Goal: Information Seeking & Learning: Learn about a topic

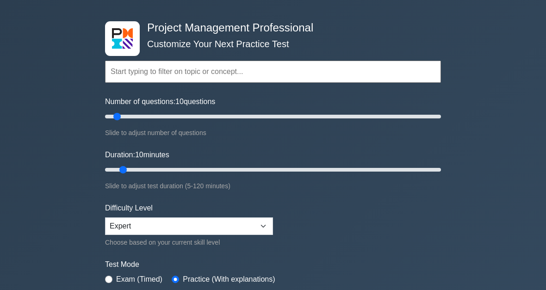
scroll to position [26, 0]
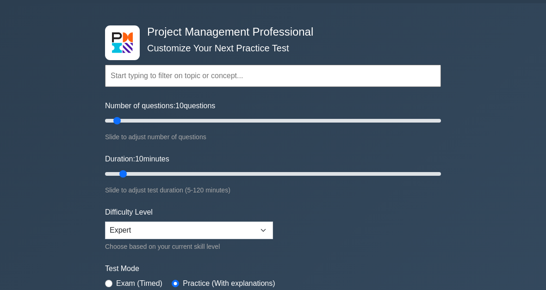
click at [194, 77] on input "text" at bounding box center [273, 76] width 336 height 22
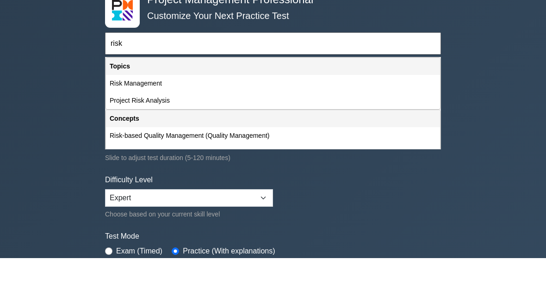
click at [171, 107] on div "Risk Management" at bounding box center [273, 115] width 334 height 17
type input "Risk Management"
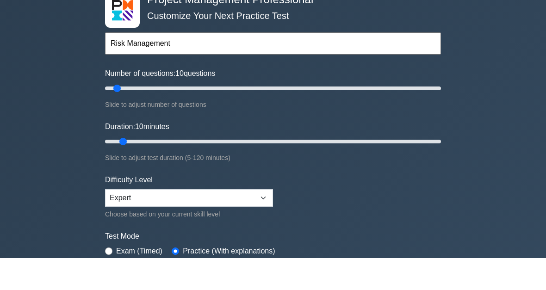
scroll to position [58, 0]
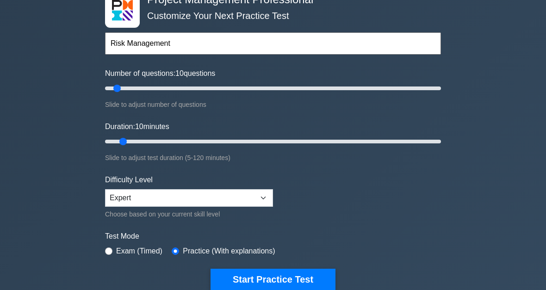
click at [308, 276] on button "Start Practice Test" at bounding box center [273, 279] width 125 height 21
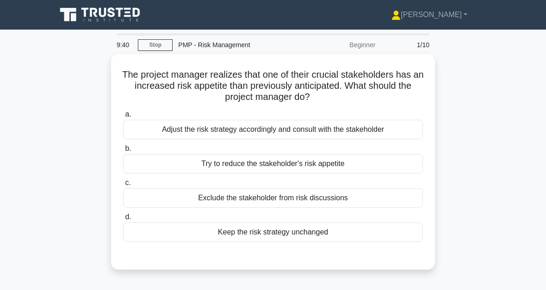
click at [401, 128] on div "Adjust the risk strategy accordingly and consult with the stakeholder" at bounding box center [273, 129] width 300 height 19
click at [123, 118] on input "a. Adjust the risk strategy accordingly and consult with the stakeholder" at bounding box center [123, 115] width 0 height 6
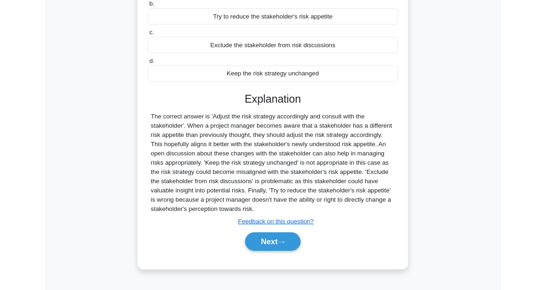
scroll to position [152, 0]
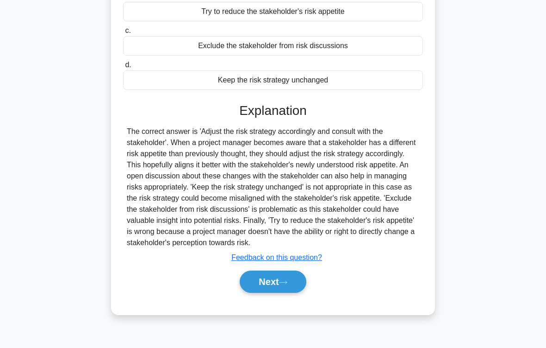
click at [298, 285] on button "Next" at bounding box center [273, 281] width 66 height 22
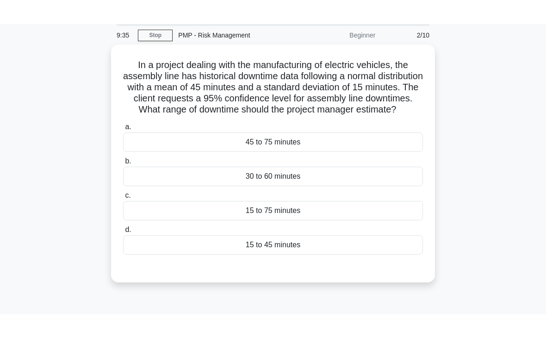
scroll to position [33, 0]
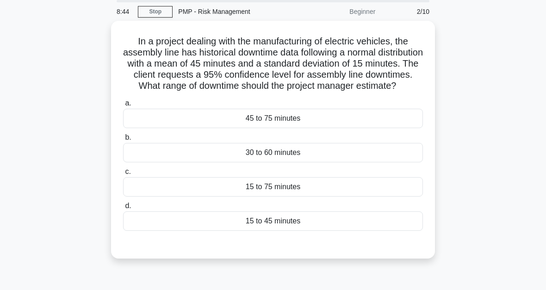
click at [315, 163] on div "30 to 60 minutes" at bounding box center [273, 152] width 300 height 19
click at [123, 141] on input "b. 30 to 60 minutes" at bounding box center [123, 138] width 0 height 6
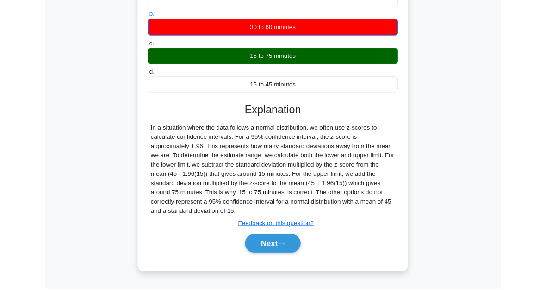
scroll to position [226, 0]
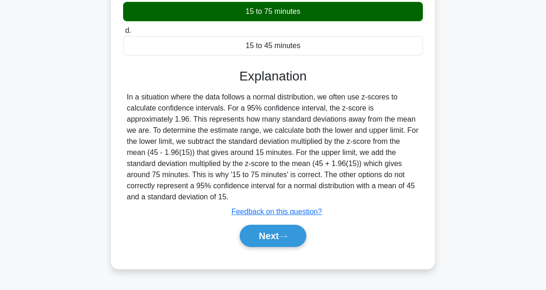
click at [300, 243] on button "Next" at bounding box center [273, 236] width 66 height 22
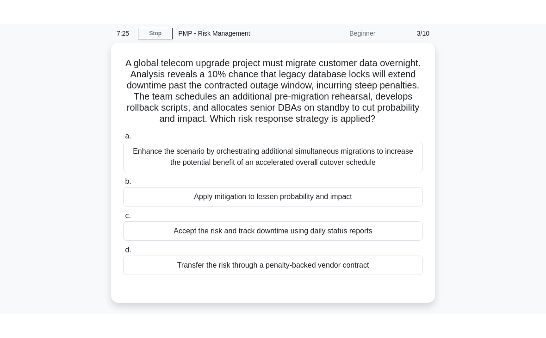
scroll to position [36, 0]
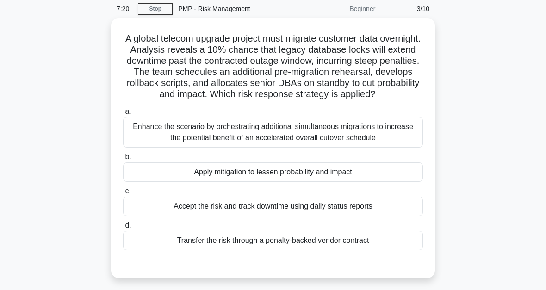
click at [251, 216] on div "Accept the risk and track downtime using daily status reports" at bounding box center [273, 206] width 300 height 19
click at [123, 194] on input "c. Accept the risk and track downtime using daily status reports" at bounding box center [123, 191] width 0 height 6
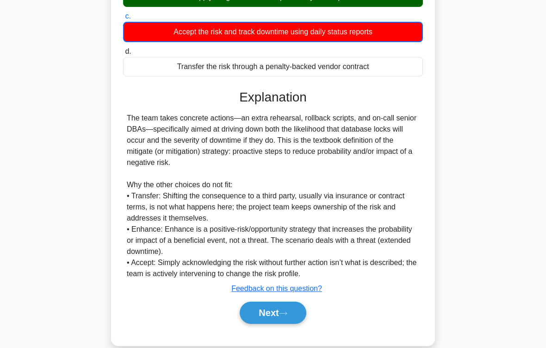
scroll to position [235, 0]
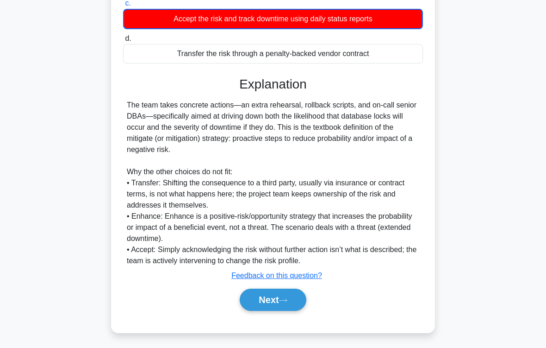
click at [294, 290] on button "Next" at bounding box center [273, 299] width 66 height 22
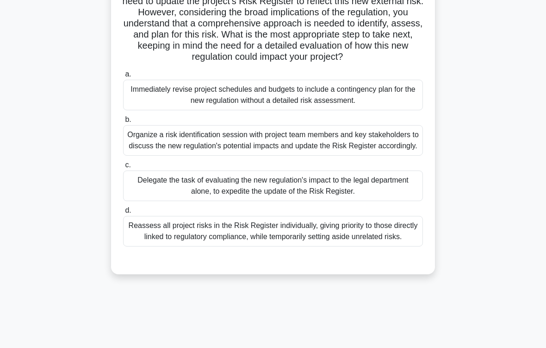
scroll to position [151, 0]
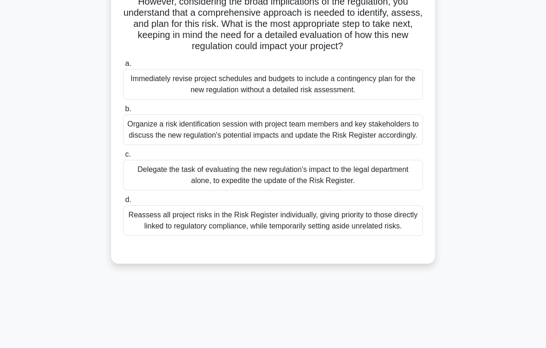
click at [388, 145] on div "Organize a risk identification session with project team members and key stakeh…" at bounding box center [273, 129] width 300 height 31
click at [123, 112] on input "b. Organize a risk identification session with project team members and key sta…" at bounding box center [123, 109] width 0 height 6
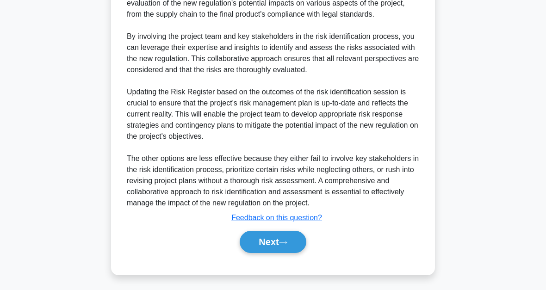
click at [301, 243] on button "Next" at bounding box center [273, 242] width 66 height 22
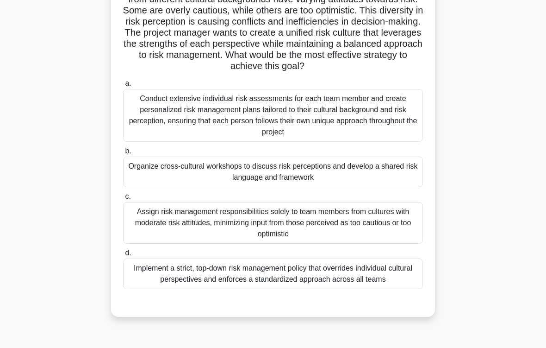
scroll to position [101, 0]
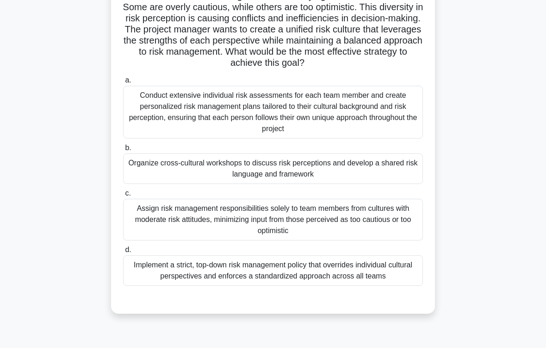
click at [395, 177] on div "Organize cross-cultural workshops to discuss risk perceptions and develop a sha…" at bounding box center [273, 168] width 300 height 31
click at [123, 151] on input "b. Organize cross-cultural workshops to discuss risk perceptions and develop a …" at bounding box center [123, 148] width 0 height 6
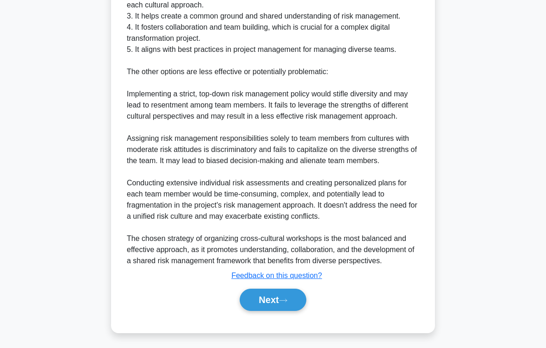
scroll to position [590, 0]
click at [297, 290] on button "Next" at bounding box center [273, 299] width 66 height 22
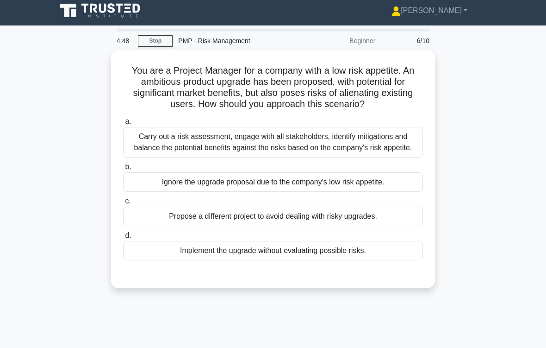
scroll to position [5, 0]
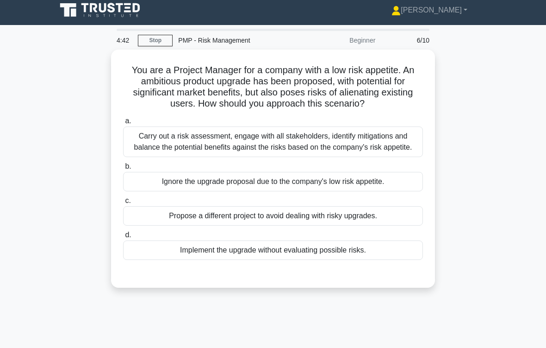
click at [385, 157] on div "Carry out a risk assessment, engage with all stakeholders, identify mitigations…" at bounding box center [273, 141] width 300 height 31
click at [123, 124] on input "a. Carry out a risk assessment, engage with all stakeholders, identify mitigati…" at bounding box center [123, 121] width 0 height 6
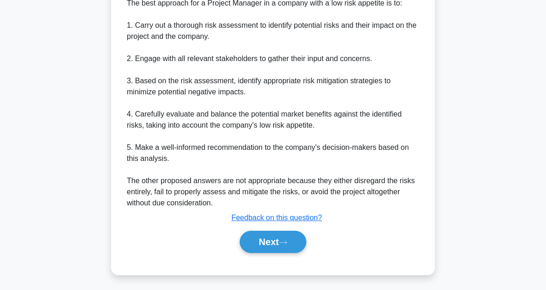
click at [304, 241] on button "Next" at bounding box center [273, 242] width 66 height 22
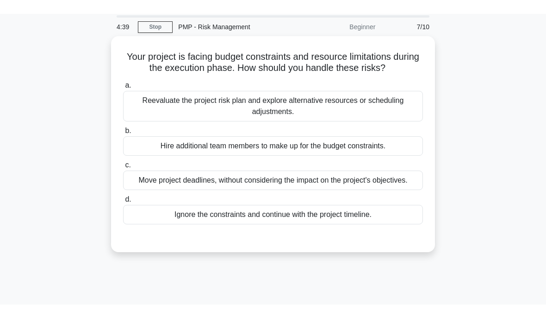
scroll to position [0, 0]
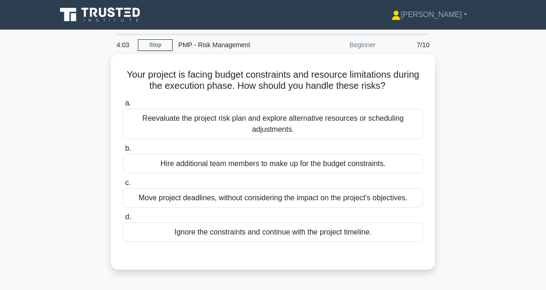
click at [376, 131] on div "Reevaluate the project risk plan and explore alternative resources or schedulin…" at bounding box center [273, 124] width 300 height 31
click at [123, 106] on input "a. Reevaluate the project risk plan and explore alternative resources or schedu…" at bounding box center [123, 103] width 0 height 6
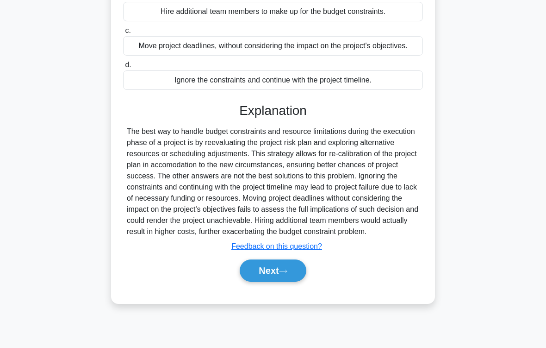
scroll to position [168, 0]
click at [287, 272] on icon at bounding box center [283, 270] width 7 height 3
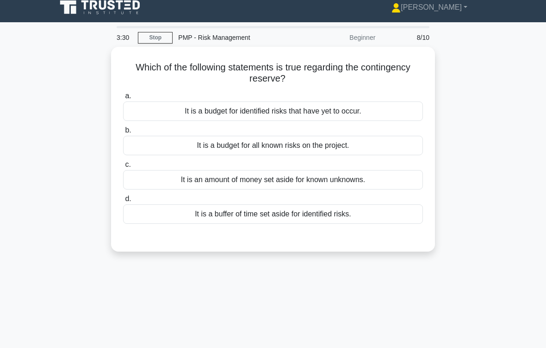
scroll to position [10, 0]
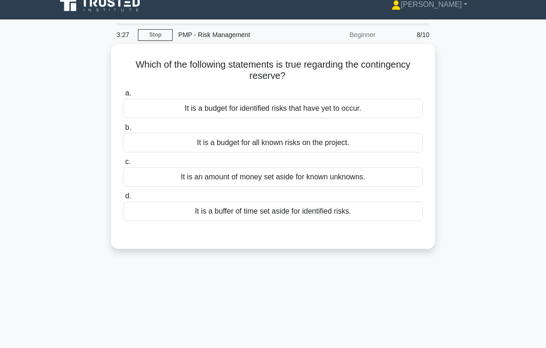
click at [375, 180] on div "It is an amount of money set aside for known unknowns." at bounding box center [273, 176] width 300 height 19
click at [123, 165] on input "c. It is an amount of money set aside for known unknowns." at bounding box center [123, 162] width 0 height 6
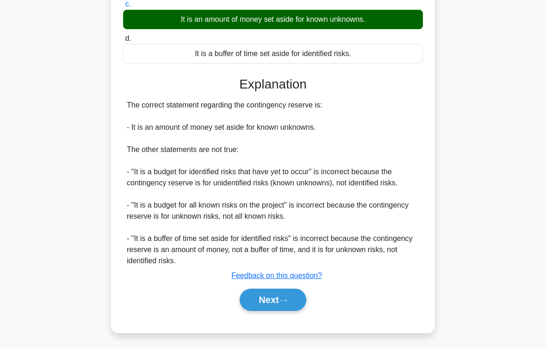
scroll to position [179, 0]
click at [303, 290] on button "Next" at bounding box center [273, 299] width 66 height 22
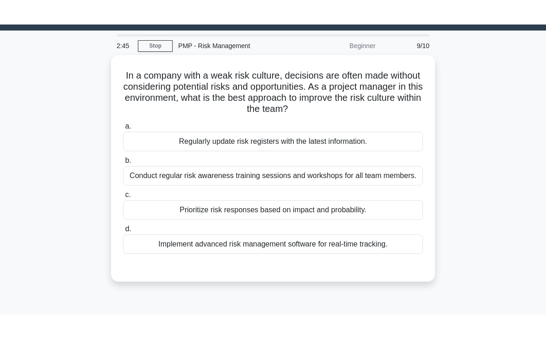
scroll to position [9, 0]
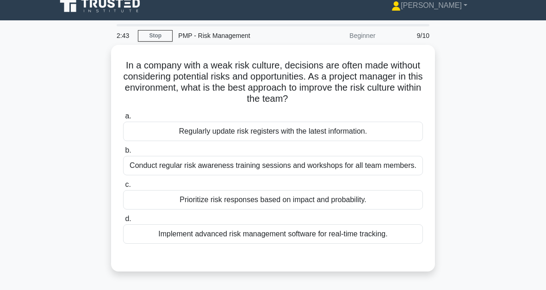
click at [282, 210] on div "Prioritize risk responses based on impact and probability." at bounding box center [273, 199] width 300 height 19
click at [123, 188] on input "c. Prioritize risk responses based on impact and probability." at bounding box center [123, 185] width 0 height 6
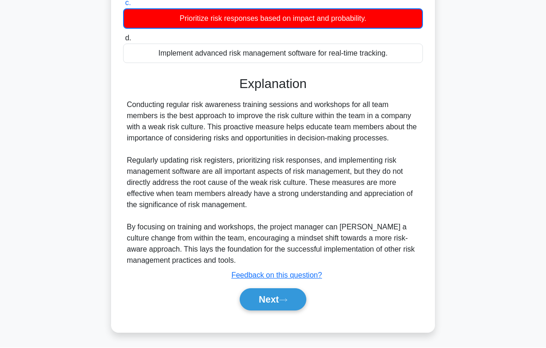
scroll to position [224, 0]
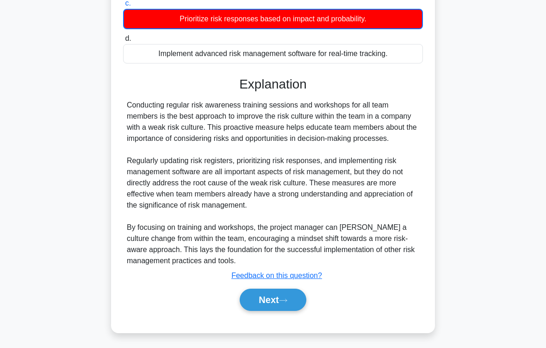
click at [288, 290] on button "Next" at bounding box center [273, 299] width 66 height 22
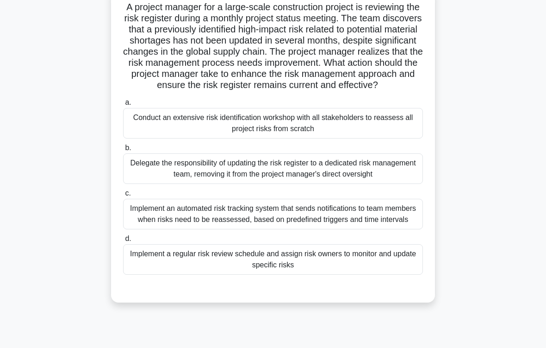
scroll to position [75, 0]
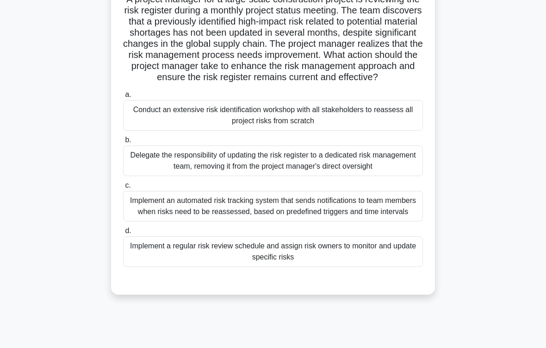
click at [366, 267] on div "Implement a regular risk review schedule and assign risk owners to monitor and …" at bounding box center [273, 251] width 300 height 31
click at [123, 234] on input "d. Implement a regular risk review schedule and assign risk owners to monitor a…" at bounding box center [123, 231] width 0 height 6
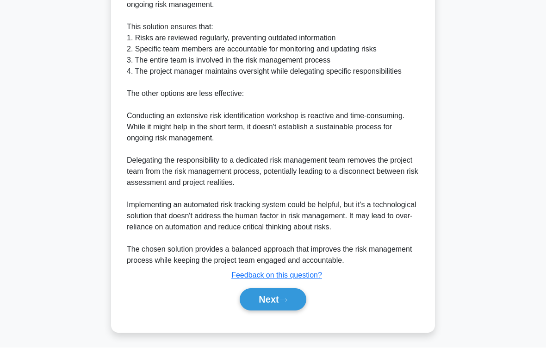
scroll to position [479, 0]
click at [280, 290] on button "Next" at bounding box center [273, 299] width 66 height 22
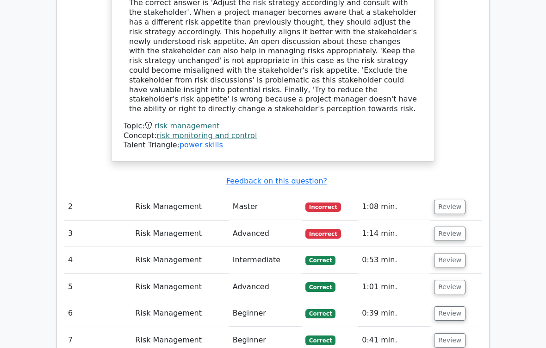
scroll to position [715, 0]
click at [456, 200] on button "Review" at bounding box center [449, 207] width 31 height 14
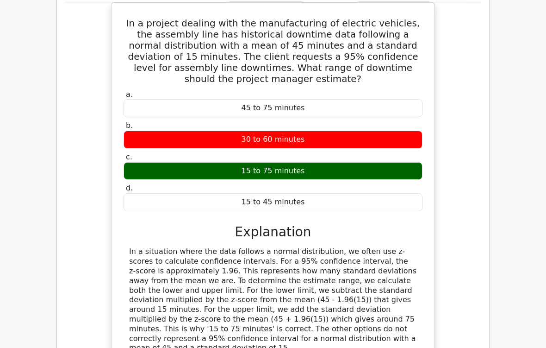
scroll to position [988, 0]
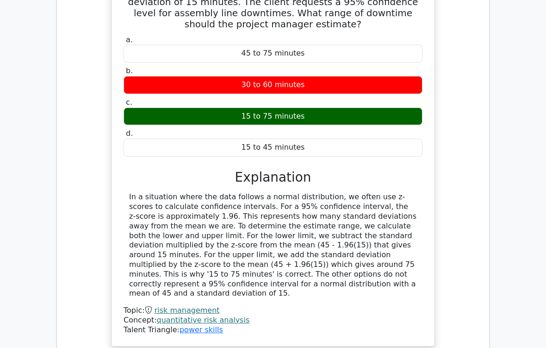
click at [426, 199] on div "In a project dealing with the manufacturing of electric vehicles, the assembly …" at bounding box center [273, 147] width 316 height 390
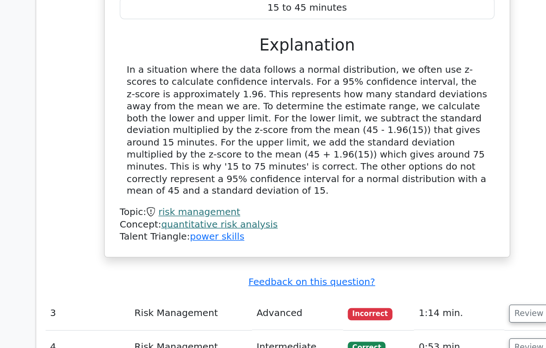
scroll to position [1072, 0]
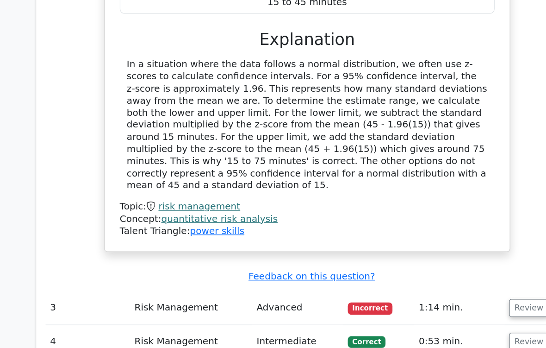
click at [160, 221] on link "risk management" at bounding box center [187, 225] width 65 height 9
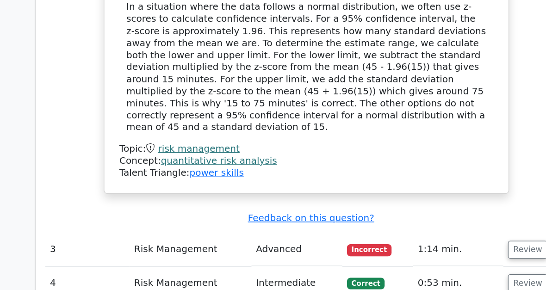
scroll to position [1130, 0]
click at [196, 173] on link "quantitative risk analysis" at bounding box center [203, 177] width 93 height 9
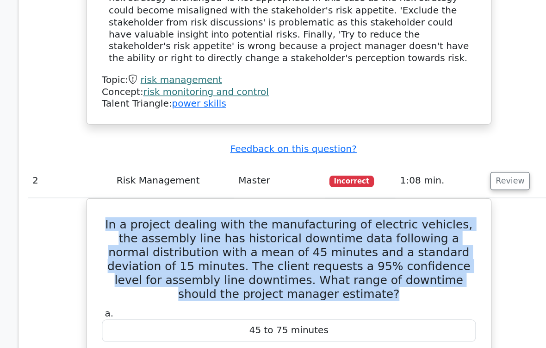
scroll to position [737, 0]
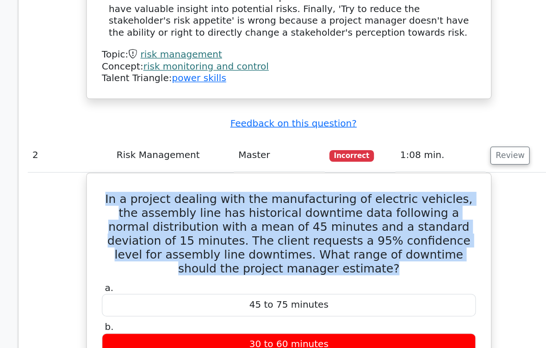
click at [302, 214] on h5 "In a project dealing with the manufacturing of electric vehicles, the assembly …" at bounding box center [273, 247] width 301 height 67
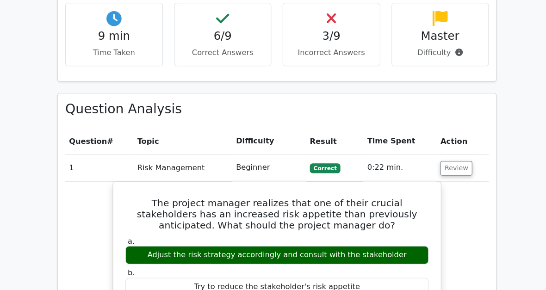
scroll to position [275, 0]
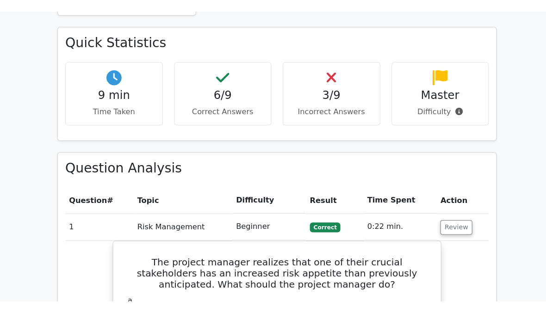
scroll to position [276, 0]
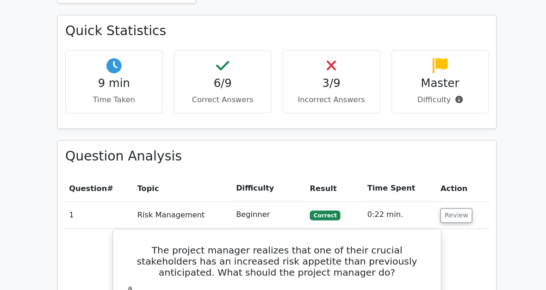
click at [437, 83] on h4 "Master" at bounding box center [434, 82] width 81 height 13
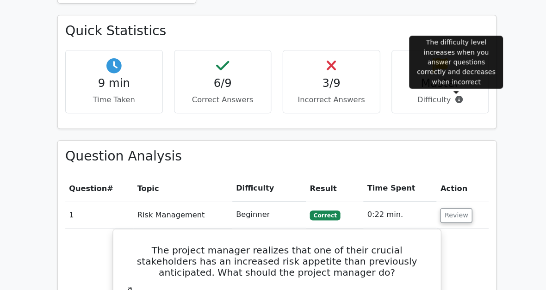
click at [454, 94] on icon at bounding box center [452, 97] width 7 height 7
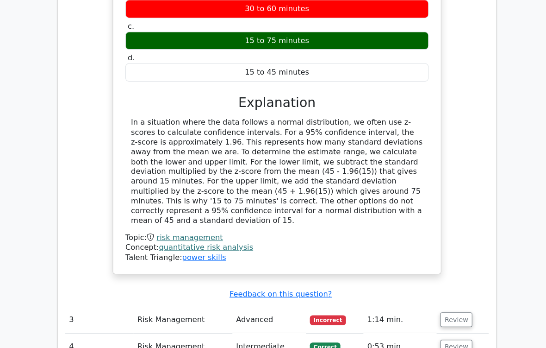
scroll to position [1064, 0]
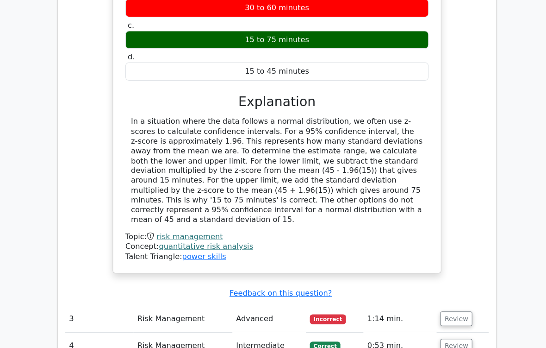
click at [450, 290] on button "Review" at bounding box center [449, 314] width 31 height 14
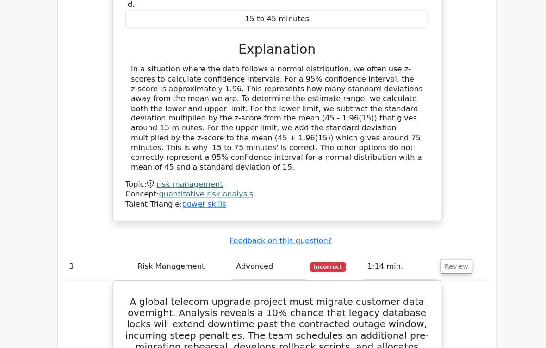
scroll to position [1133, 0]
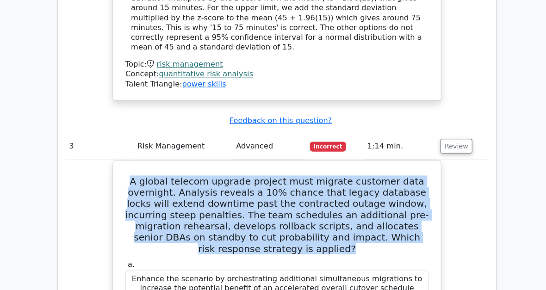
scroll to position [1235, 0]
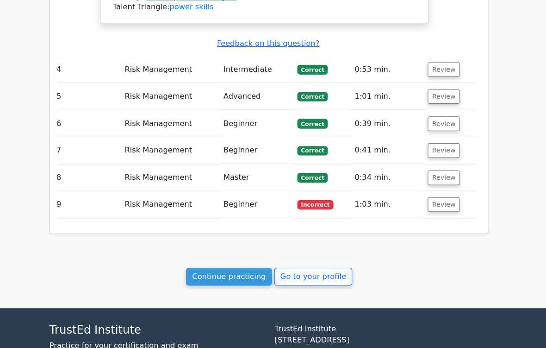
scroll to position [1827, 0]
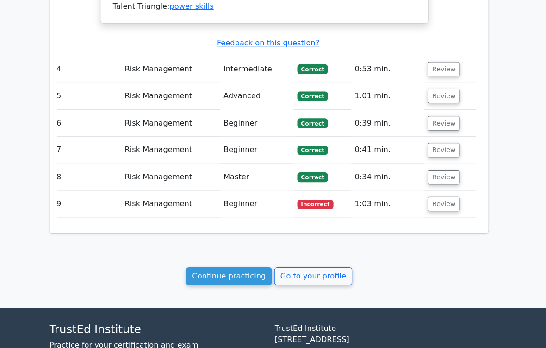
click at [240, 263] on link "Continue practicing" at bounding box center [233, 272] width 85 height 18
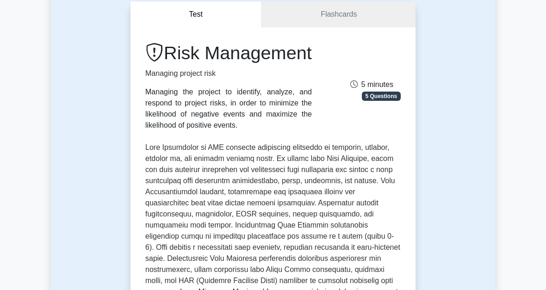
scroll to position [86, 0]
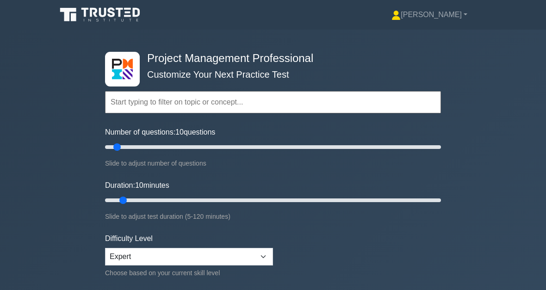
click at [206, 106] on input "text" at bounding box center [273, 102] width 336 height 22
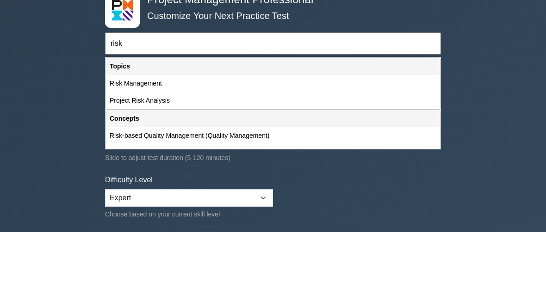
click at [172, 134] on div "Risk Management" at bounding box center [273, 142] width 334 height 17
type input "Risk Management"
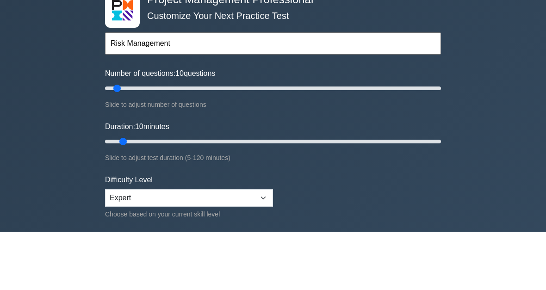
scroll to position [58, 0]
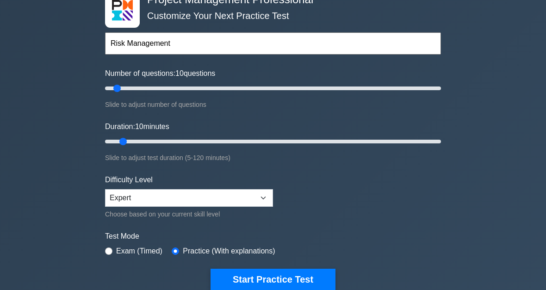
click at [304, 287] on button "Start Practice Test" at bounding box center [273, 279] width 125 height 21
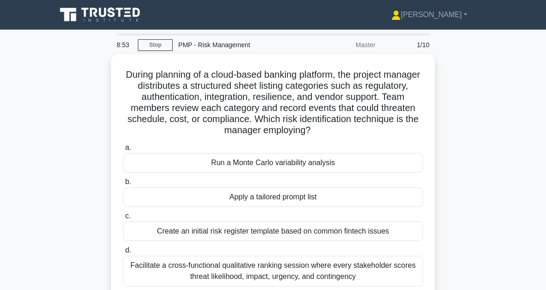
click at [284, 269] on div "Facilitate a cross-functional qualitative ranking session where every stakehold…" at bounding box center [273, 271] width 300 height 31
click at [123, 254] on input "d. Facilitate a cross-functional qualitative ranking session where every stakeh…" at bounding box center [123, 251] width 0 height 6
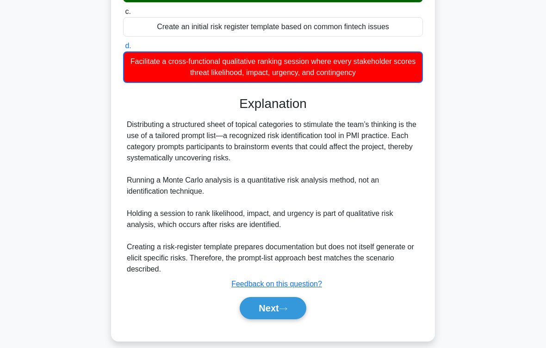
scroll to position [213, 0]
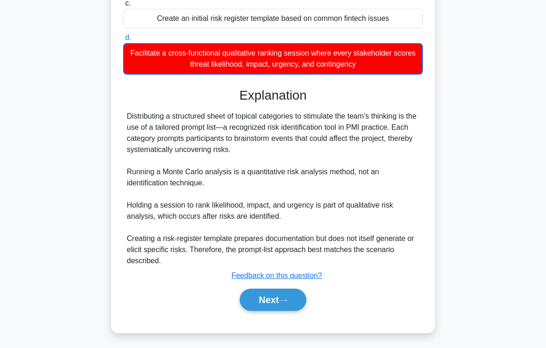
click at [306, 290] on button "Next" at bounding box center [273, 299] width 66 height 22
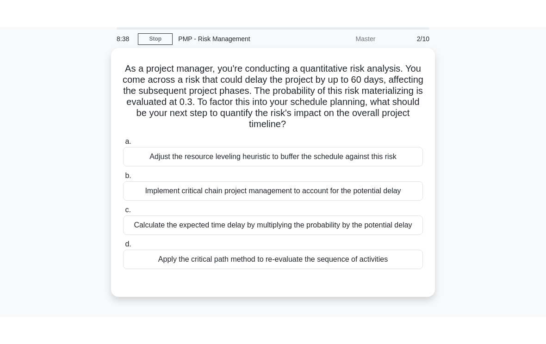
scroll to position [31, 0]
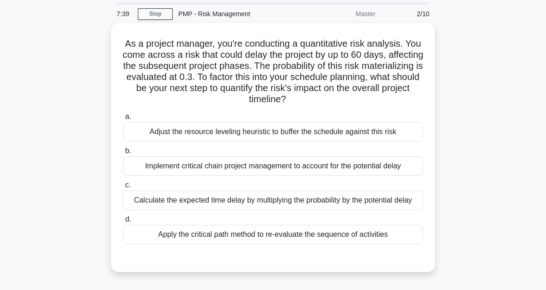
click at [283, 210] on div "Calculate the expected time delay by multiplying the probability by the potenti…" at bounding box center [273, 200] width 300 height 19
click at [123, 188] on input "c. Calculate the expected time delay by multiplying the probability by the pote…" at bounding box center [123, 185] width 0 height 6
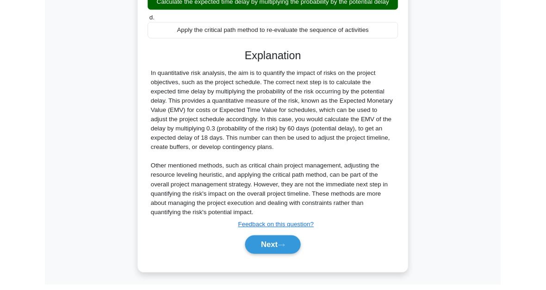
scroll to position [325, 0]
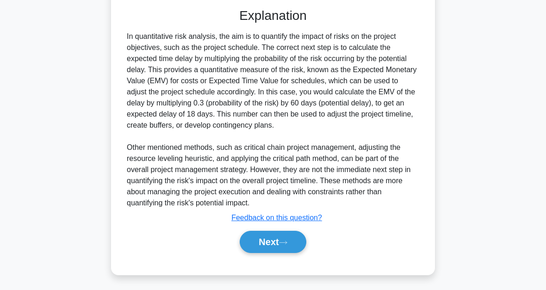
click at [285, 246] on button "Next" at bounding box center [273, 242] width 66 height 22
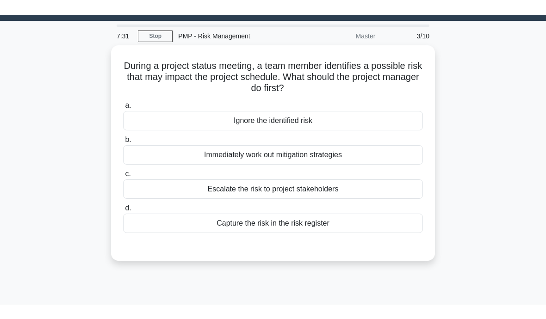
scroll to position [0, 0]
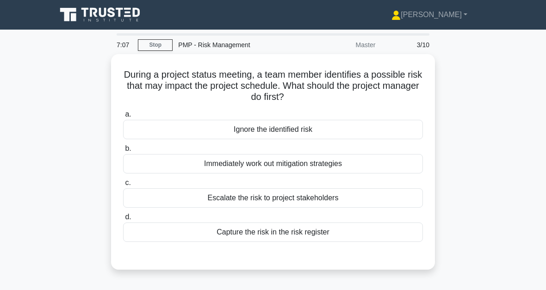
click at [262, 232] on div "Capture the risk in the risk register" at bounding box center [273, 232] width 300 height 19
click at [123, 220] on input "d. Capture the risk in the risk register" at bounding box center [123, 217] width 0 height 6
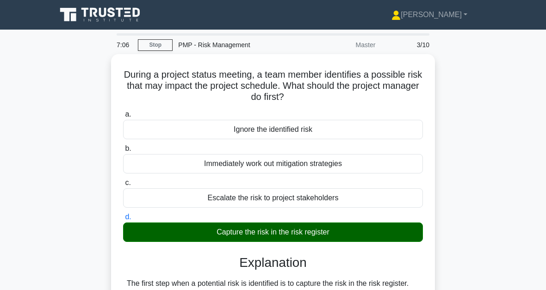
click at [481, 119] on div "During a project status meeting, a team member identifies a possible risk that …" at bounding box center [273, 254] width 444 height 401
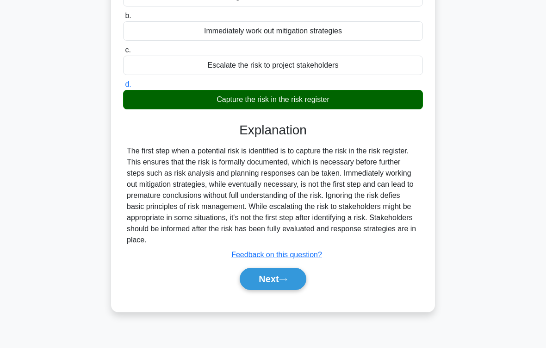
scroll to position [134, 0]
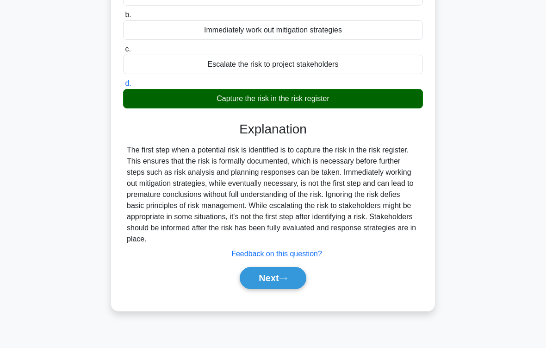
click at [272, 289] on button "Next" at bounding box center [273, 278] width 66 height 22
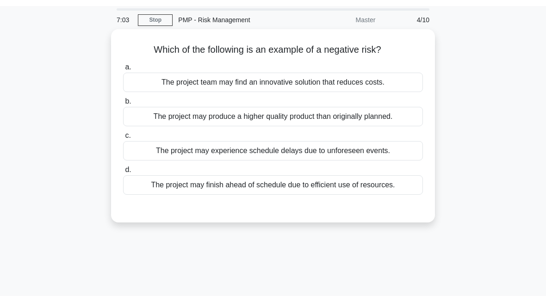
scroll to position [14, 0]
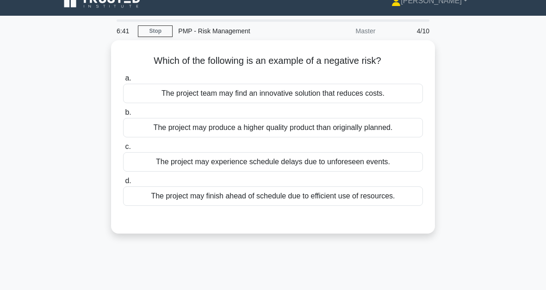
click at [407, 168] on div "The project may experience schedule delays due to unforeseen events." at bounding box center [273, 161] width 300 height 19
click at [123, 150] on input "c. The project may experience schedule delays due to unforeseen events." at bounding box center [123, 147] width 0 height 6
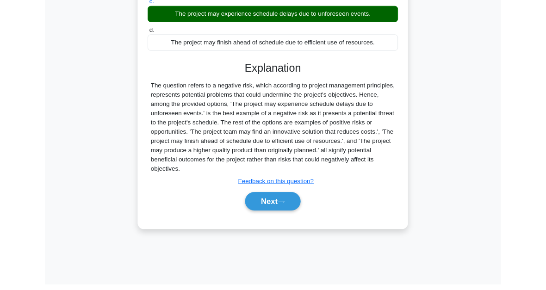
scroll to position [210, 0]
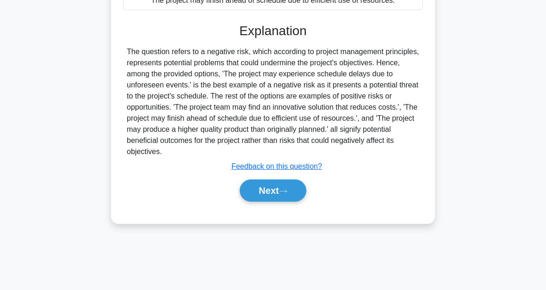
click at [273, 199] on button "Next" at bounding box center [273, 191] width 66 height 22
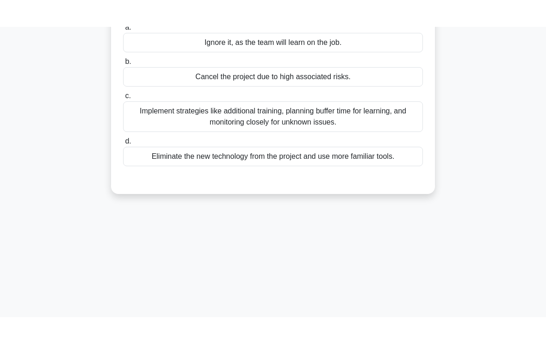
scroll to position [13, 0]
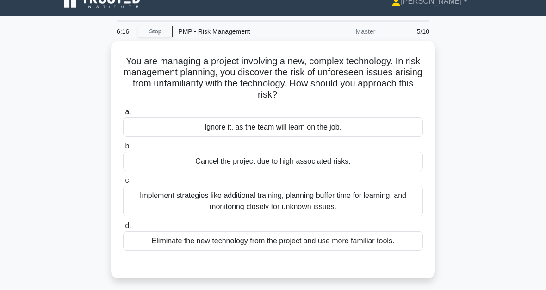
click at [406, 200] on div "Implement strategies like additional training, planning buffer time for learnin…" at bounding box center [273, 201] width 300 height 31
click at [123, 184] on input "c. Implement strategies like additional training, planning buffer time for lear…" at bounding box center [123, 181] width 0 height 6
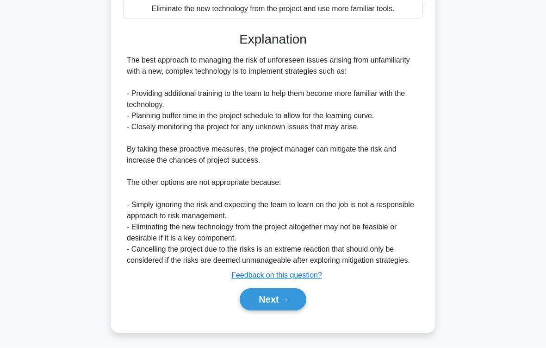
scroll to position [265, 0]
click at [274, 290] on button "Next" at bounding box center [273, 299] width 66 height 22
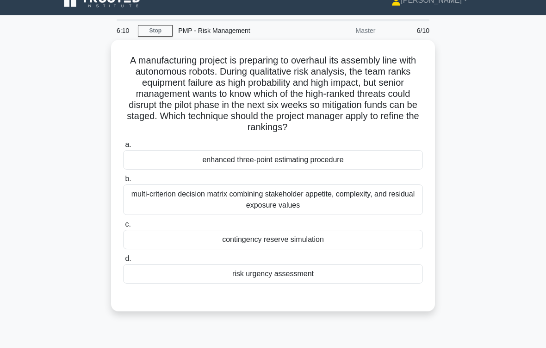
scroll to position [16, 0]
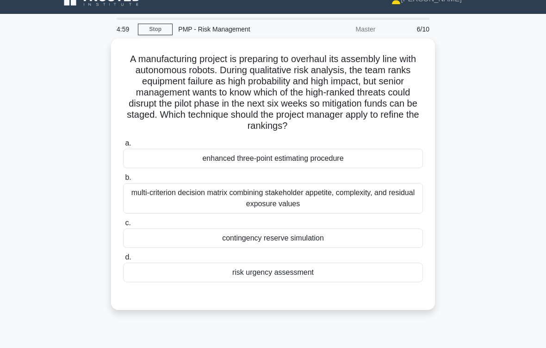
click at [407, 196] on div "multi-criterion decision matrix combining stakeholder appetite, complexity, and…" at bounding box center [273, 198] width 300 height 31
click at [123, 181] on input "b. multi-criterion decision matrix combining stakeholder appetite, complexity, …" at bounding box center [123, 178] width 0 height 6
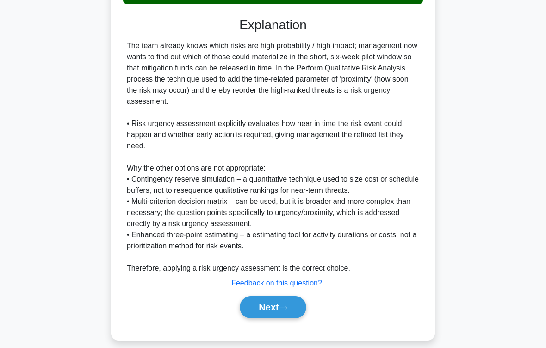
scroll to position [313, 0]
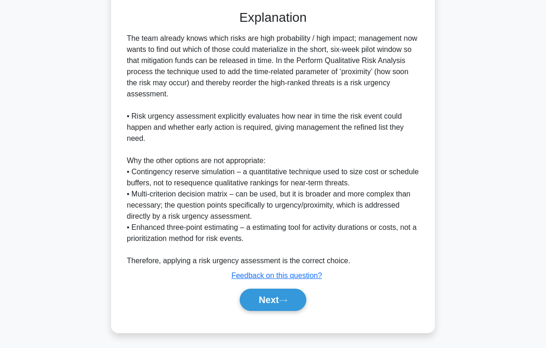
click at [298, 290] on button "Next" at bounding box center [273, 299] width 66 height 22
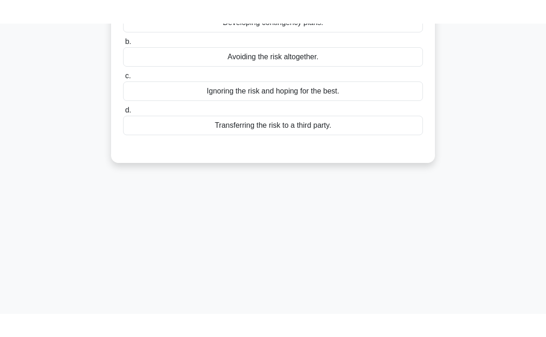
scroll to position [31, 0]
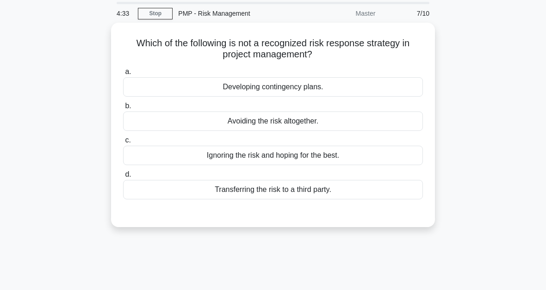
click at [304, 155] on div "Ignoring the risk and hoping for the best." at bounding box center [273, 155] width 300 height 19
click at [123, 144] on input "c. Ignoring the risk and hoping for the best." at bounding box center [123, 141] width 0 height 6
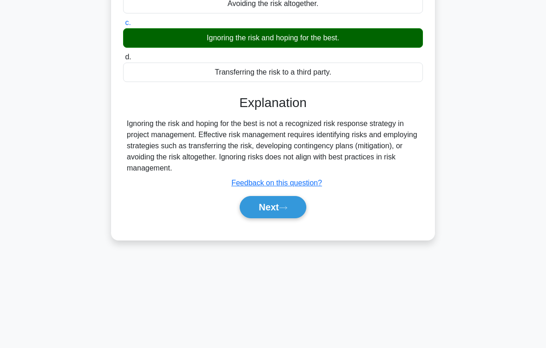
scroll to position [152, 0]
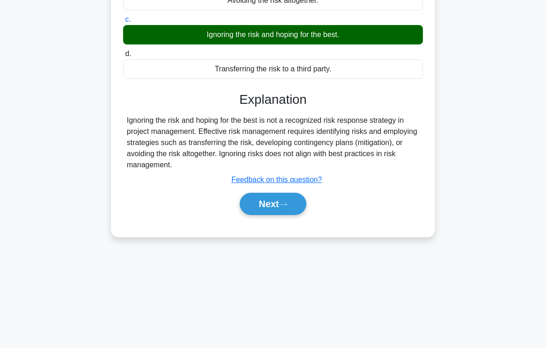
click at [276, 201] on button "Next" at bounding box center [273, 204] width 66 height 22
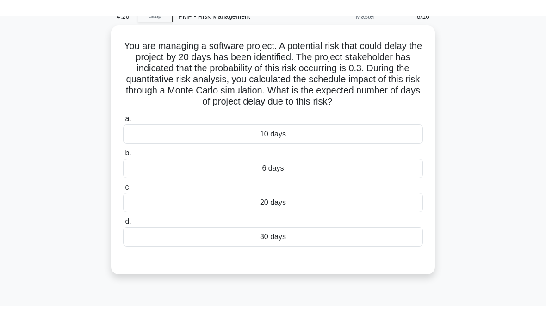
scroll to position [38, 0]
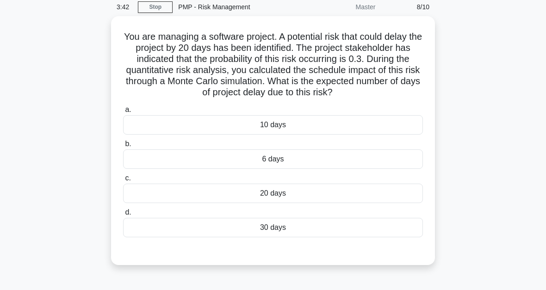
click at [306, 169] on div "6 days" at bounding box center [273, 159] width 300 height 19
click at [123, 147] on input "b. 6 days" at bounding box center [123, 144] width 0 height 6
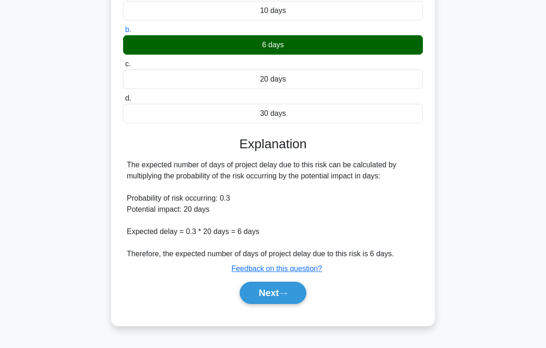
scroll to position [160, 0]
click at [293, 290] on button "Next" at bounding box center [273, 293] width 66 height 22
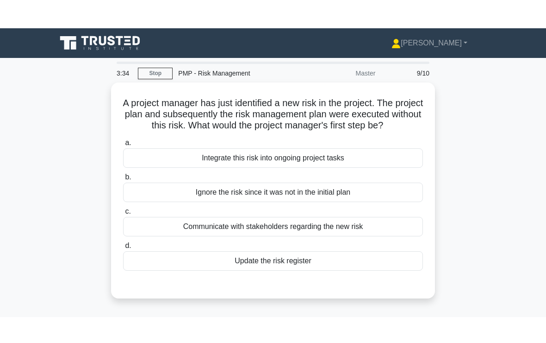
scroll to position [3, 0]
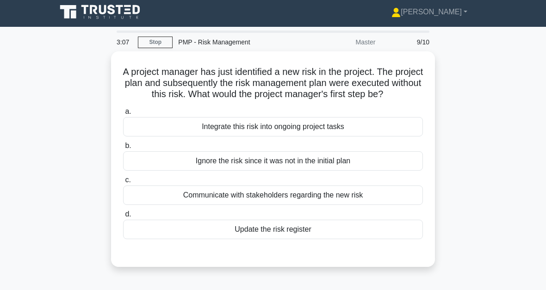
click at [279, 239] on div "Update the risk register" at bounding box center [273, 229] width 300 height 19
click at [123, 218] on input "d. Update the risk register" at bounding box center [123, 215] width 0 height 6
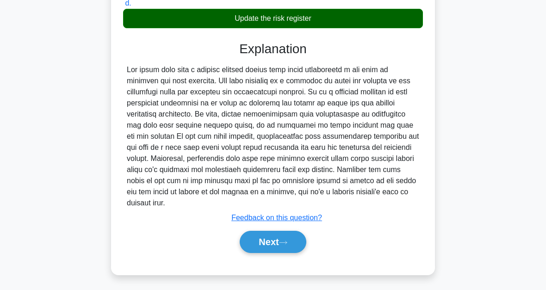
click at [282, 247] on button "Next" at bounding box center [273, 242] width 66 height 22
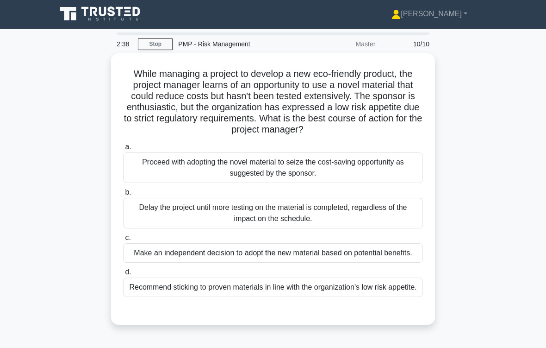
scroll to position [14, 0]
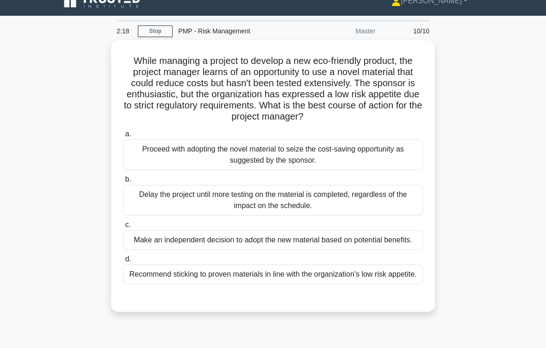
click at [280, 284] on div "Recommend sticking to proven materials in line with the organization's low risk…" at bounding box center [273, 273] width 300 height 19
click at [123, 262] on input "d. Recommend sticking to proven materials in line with the organization's low r…" at bounding box center [123, 259] width 0 height 6
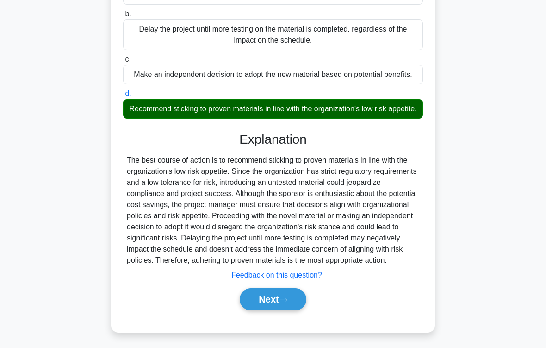
scroll to position [233, 0]
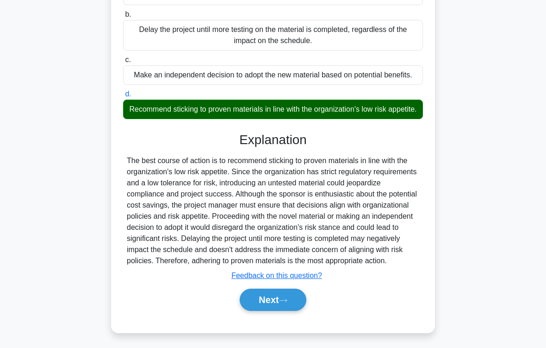
click at [304, 290] on button "Next" at bounding box center [273, 299] width 66 height 22
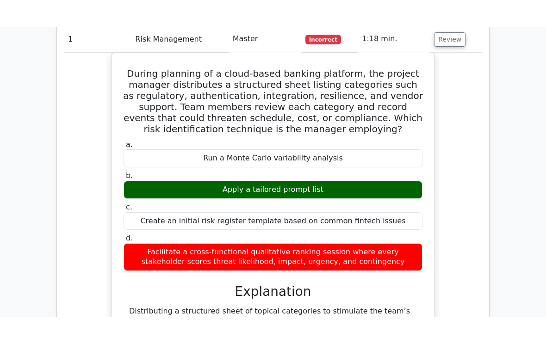
scroll to position [476, 0]
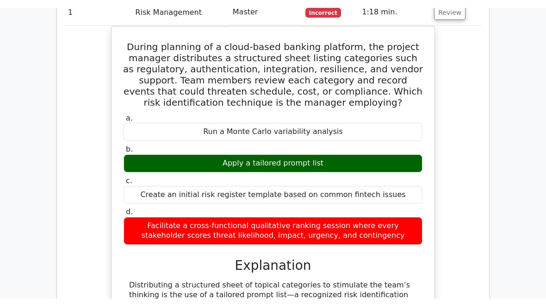
scroll to position [463, 0]
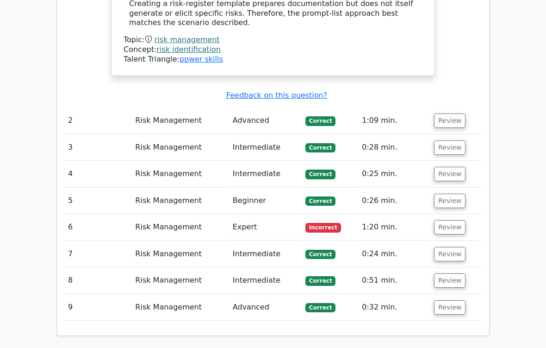
scroll to position [863, 0]
click at [466, 214] on td "Review" at bounding box center [456, 227] width 51 height 26
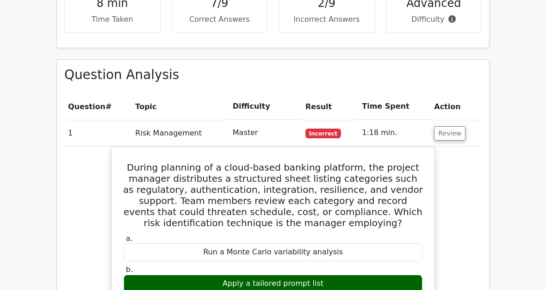
scroll to position [355, 0]
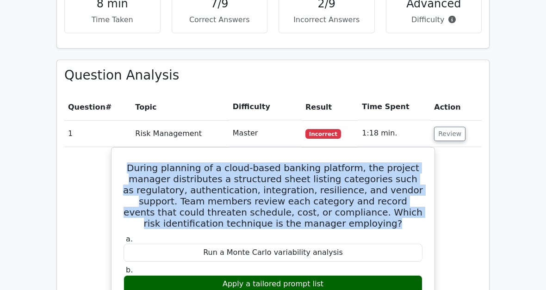
copy h5 "During planning of a cloud-based banking platform, the project manager distribu…"
